Goal: Task Accomplishment & Management: Manage account settings

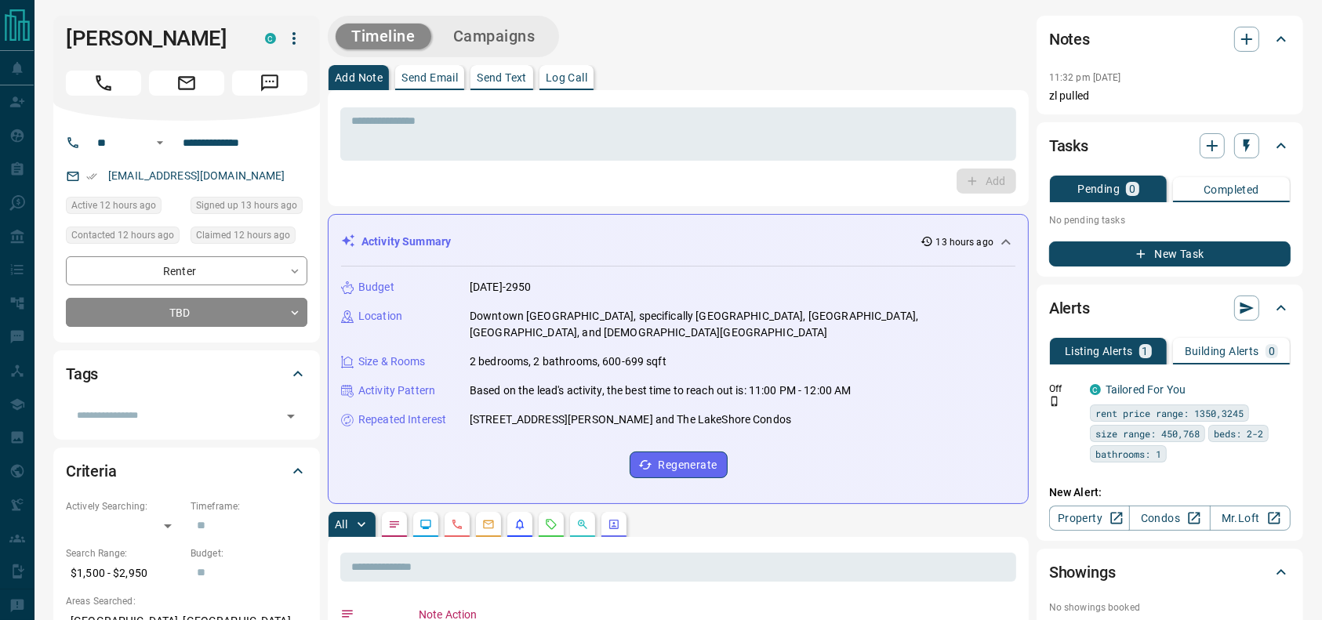
click at [873, 82] on div "Add Note Send Email Send Text Log Call" at bounding box center [678, 77] width 701 height 25
click at [707, 46] on div "Timeline Campaigns" at bounding box center [678, 37] width 701 height 42
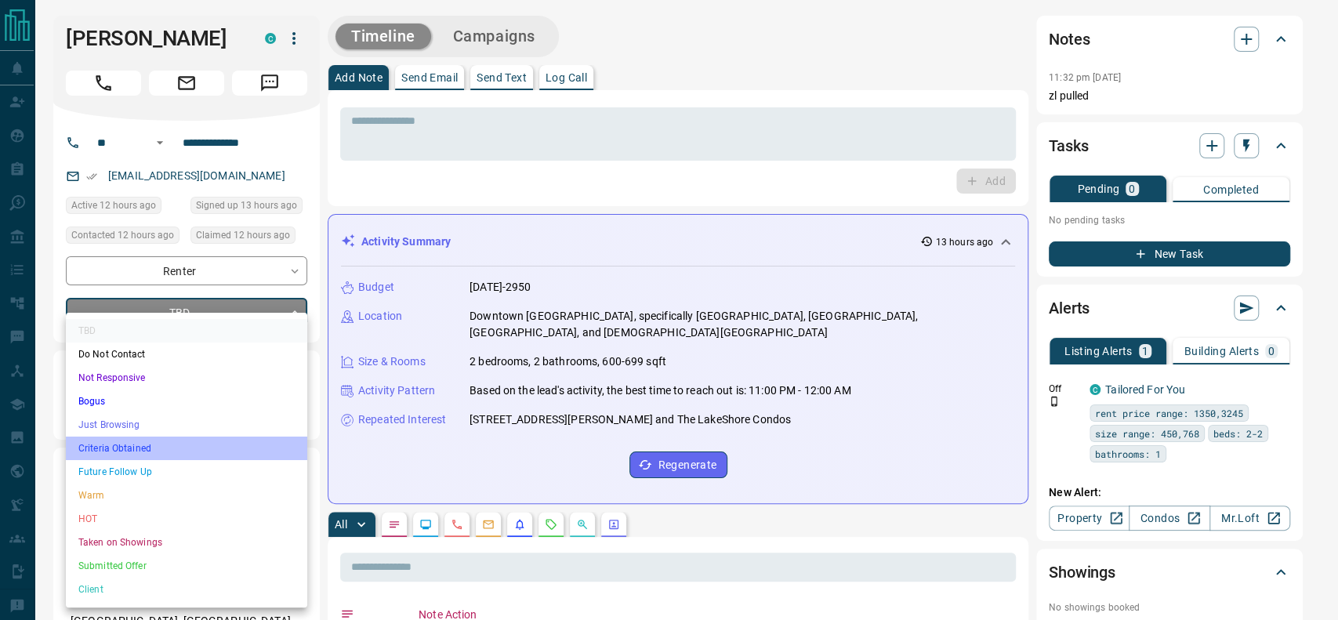
click at [175, 437] on li "Criteria Obtained" at bounding box center [186, 449] width 241 height 24
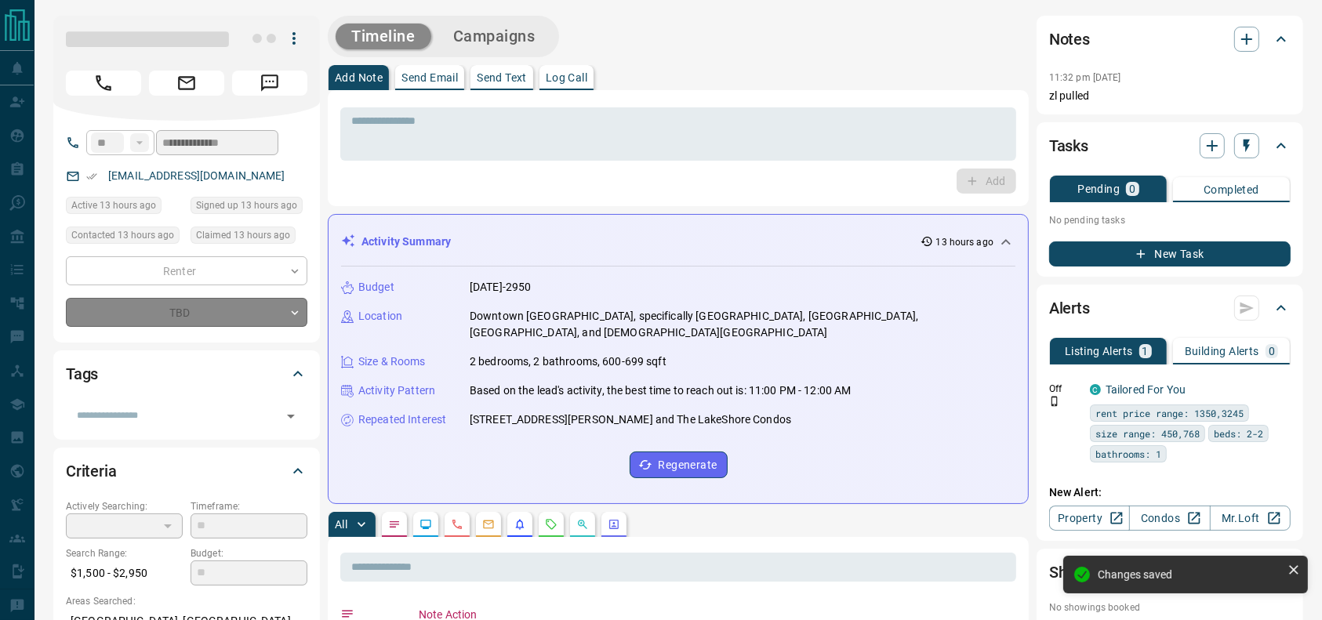
click at [234, 291] on div "**********" at bounding box center [186, 291] width 241 height 71
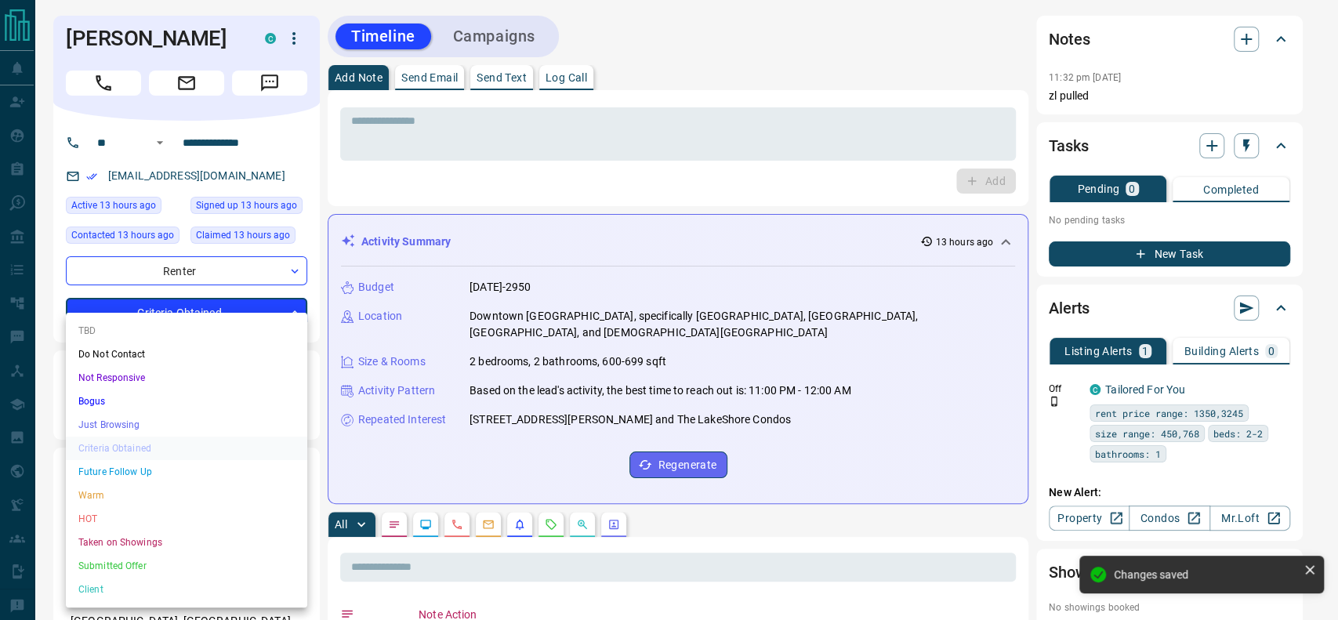
click at [135, 414] on li "Just Browsing" at bounding box center [186, 425] width 241 height 24
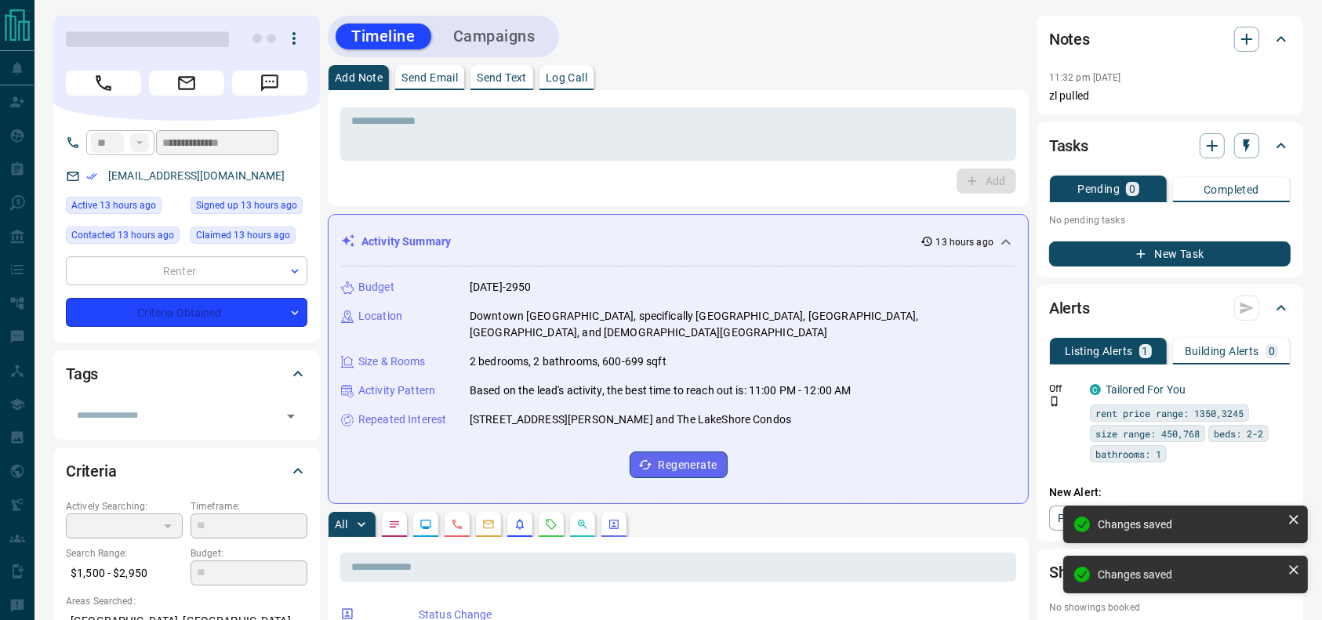
type input "*"
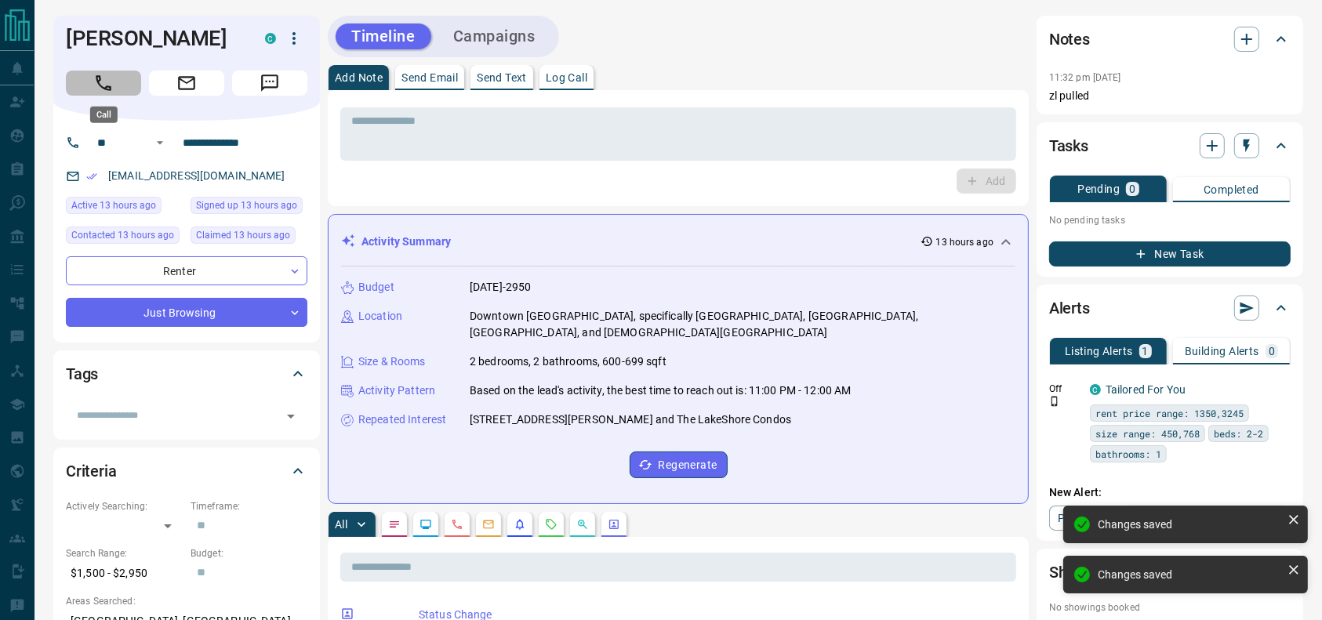
click at [97, 93] on button "Call" at bounding box center [103, 83] width 75 height 25
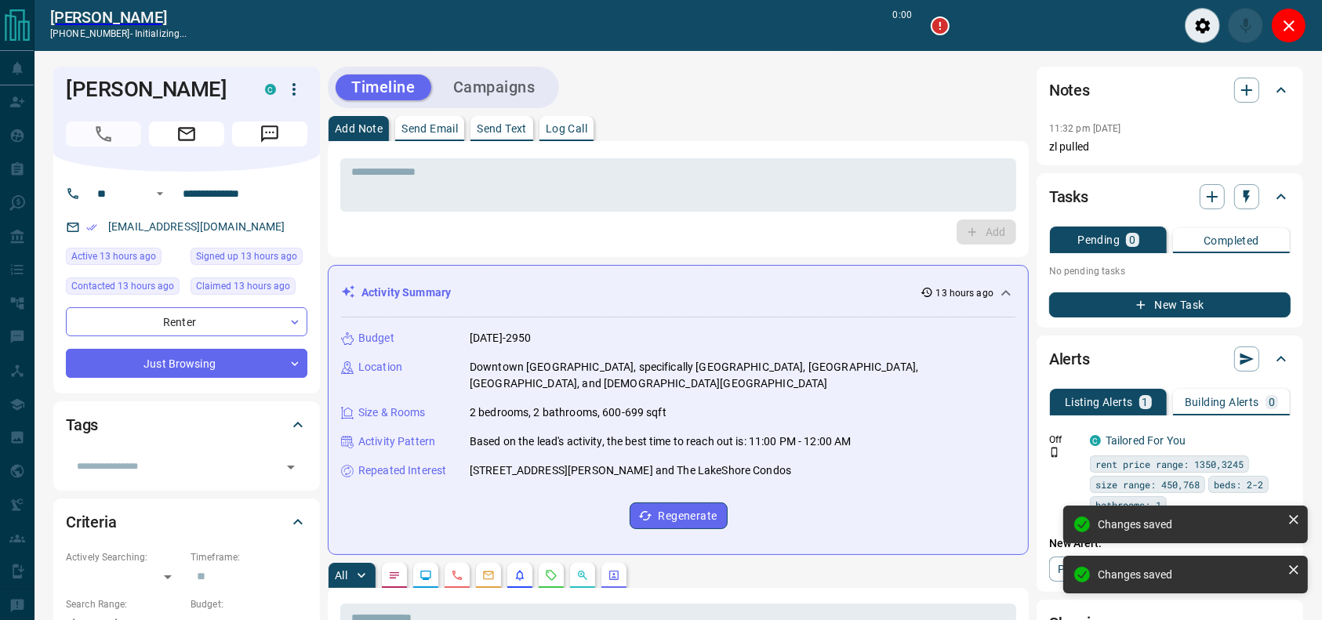
click at [719, 126] on div "Add Note Send Email Send Text Log Call" at bounding box center [678, 128] width 701 height 25
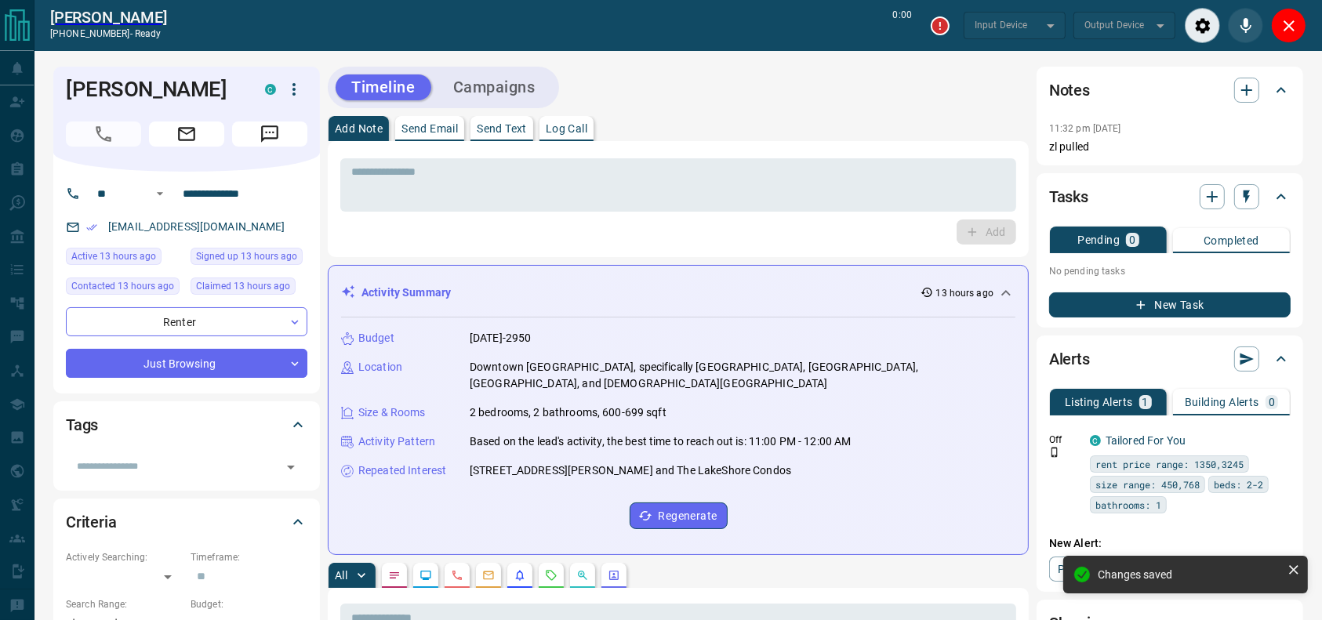
type input "*******"
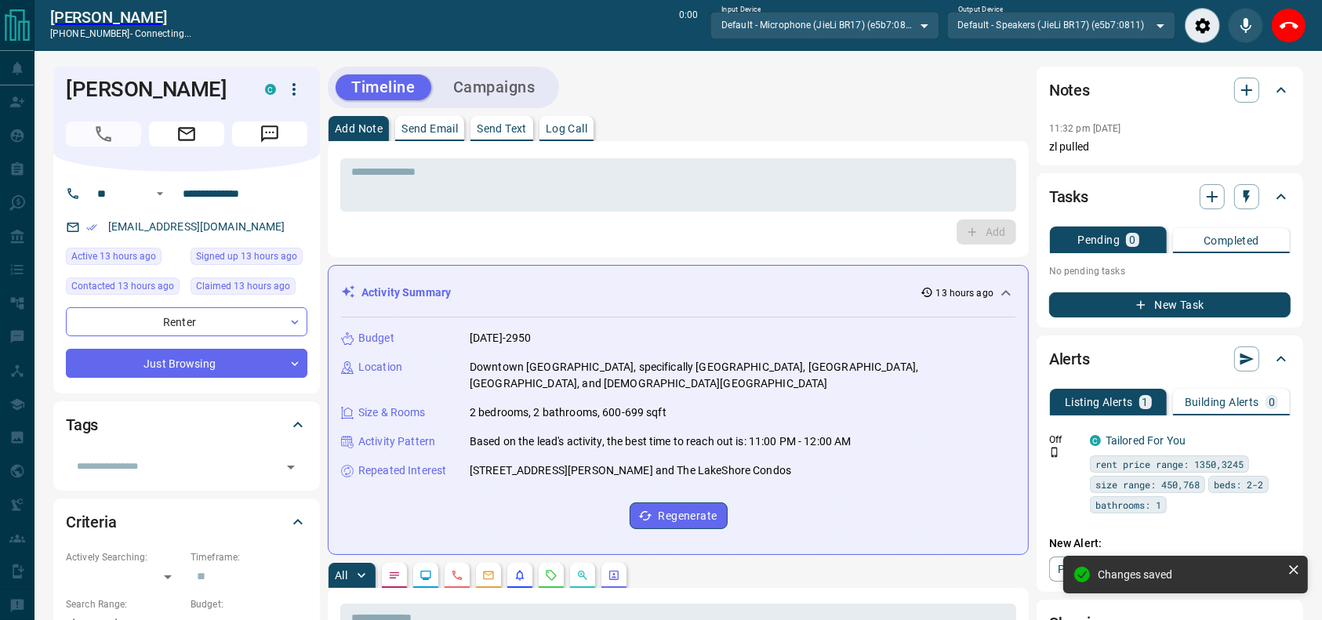
click at [734, 76] on div "Timeline Campaigns" at bounding box center [678, 88] width 701 height 42
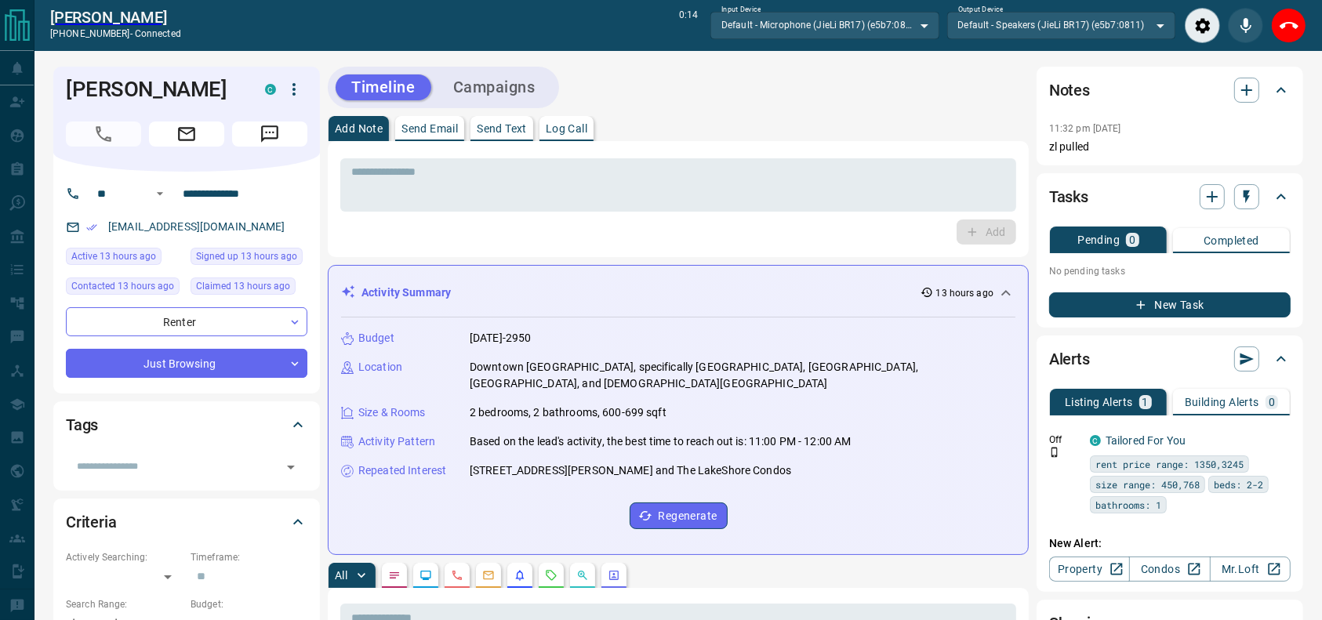
click at [697, 153] on div "* ​ Add" at bounding box center [678, 199] width 701 height 116
click at [1317, 29] on div "[PERSON_NAME] [PHONE_NUMBER] - disconnected 0:24 Input Device Default - Microph…" at bounding box center [677, 25] width 1287 height 51
click at [1297, 21] on button "Close" at bounding box center [1288, 25] width 35 height 35
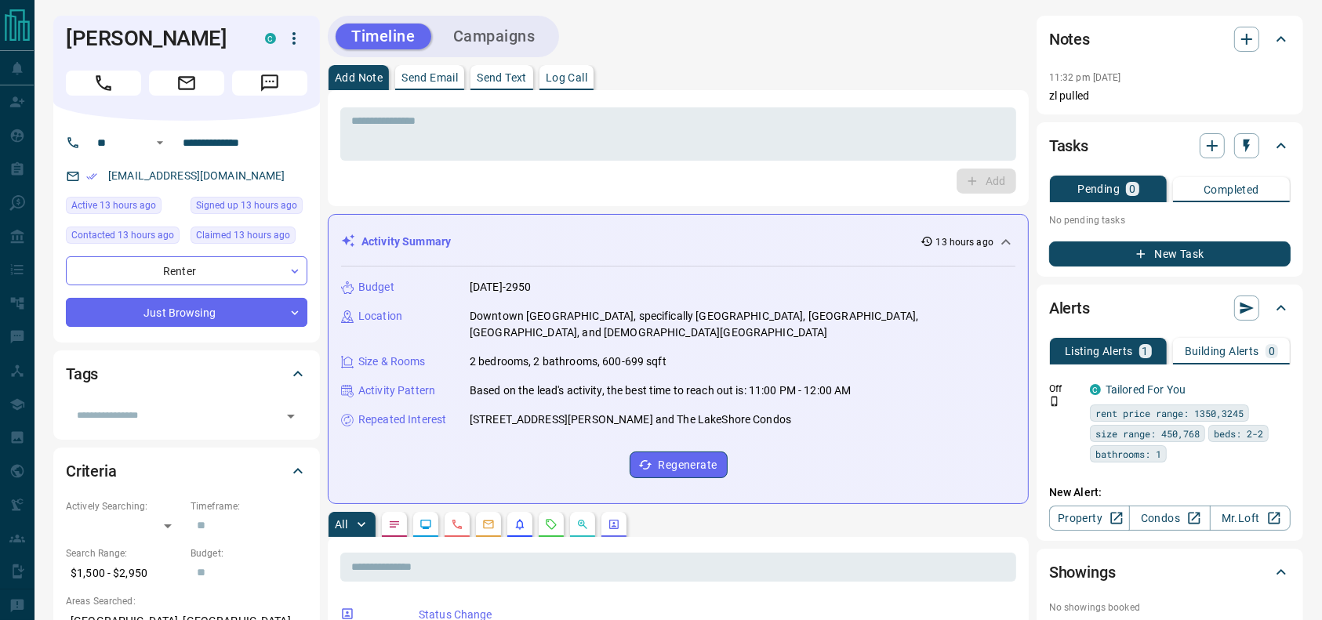
click at [850, 172] on div "Add" at bounding box center [678, 181] width 676 height 25
click at [840, 142] on textarea at bounding box center [678, 134] width 654 height 40
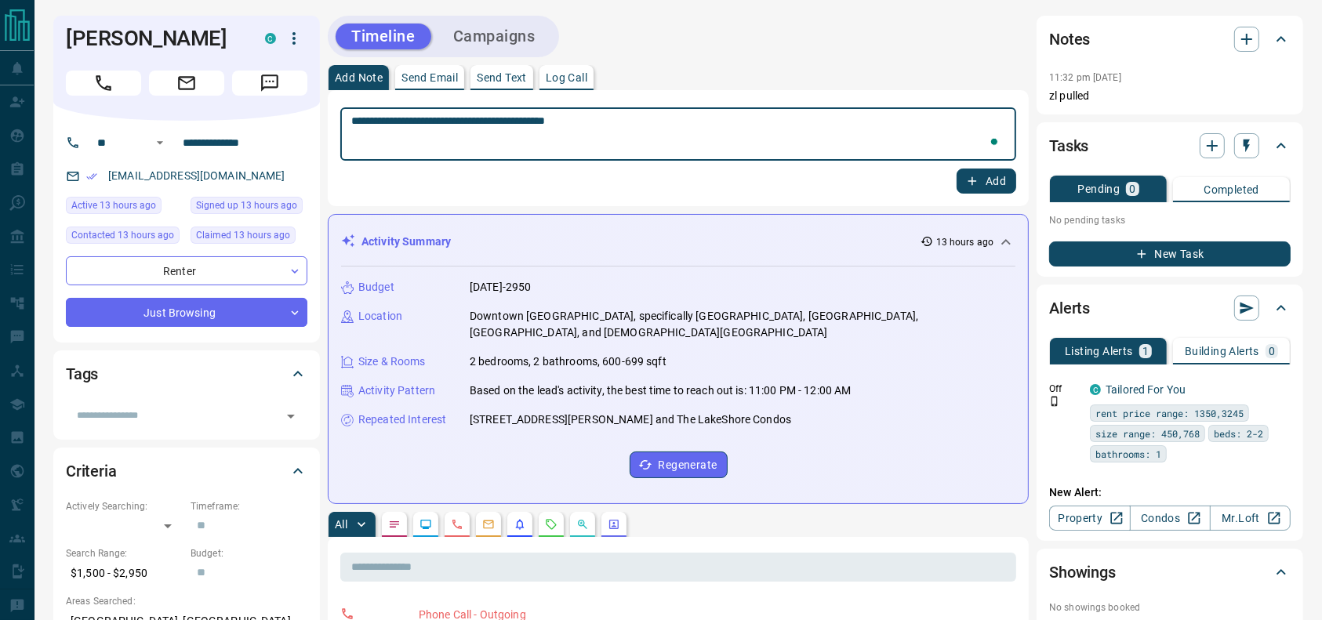
type textarea "**********"
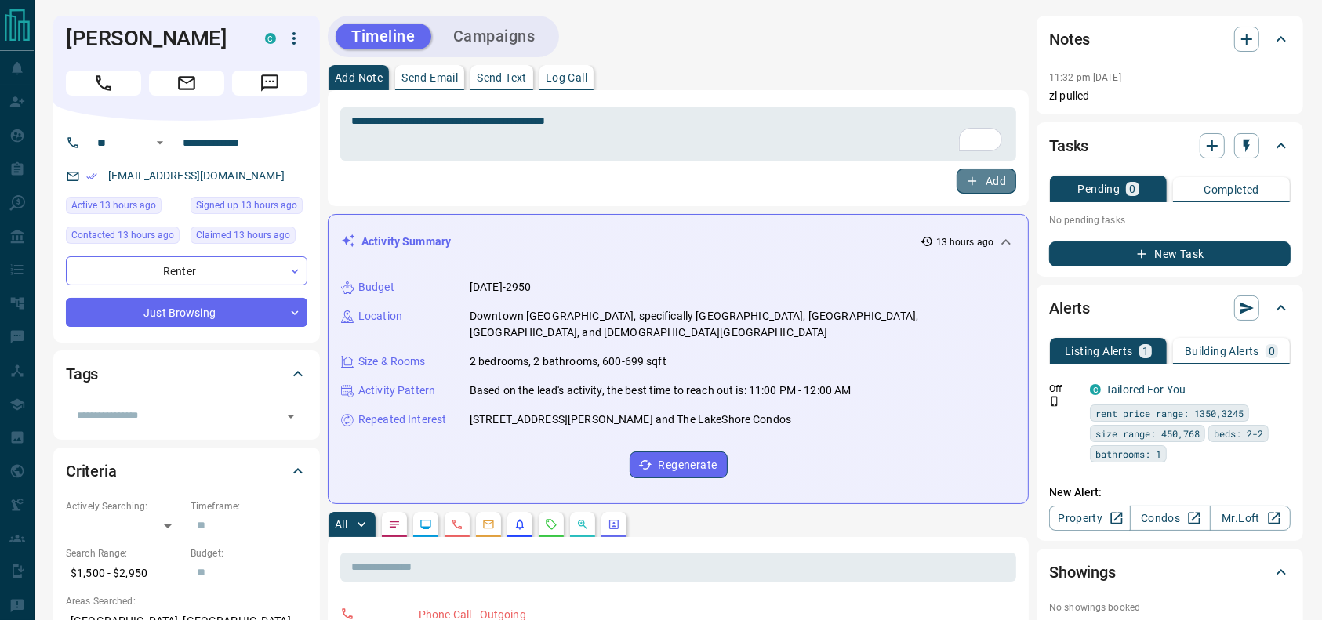
click at [972, 179] on icon "button" at bounding box center [972, 181] width 9 height 9
